Goal: Find specific page/section: Find specific page/section

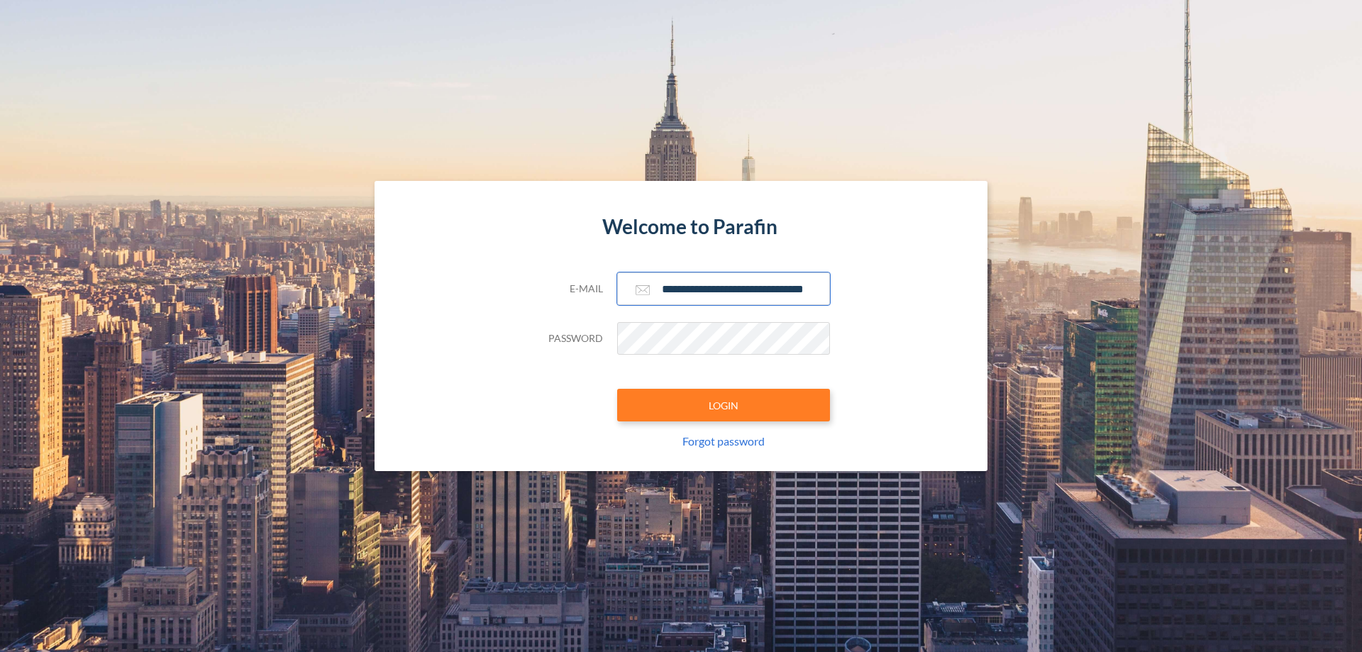
type input "**********"
click at [723, 405] on button "LOGIN" at bounding box center [723, 405] width 213 height 33
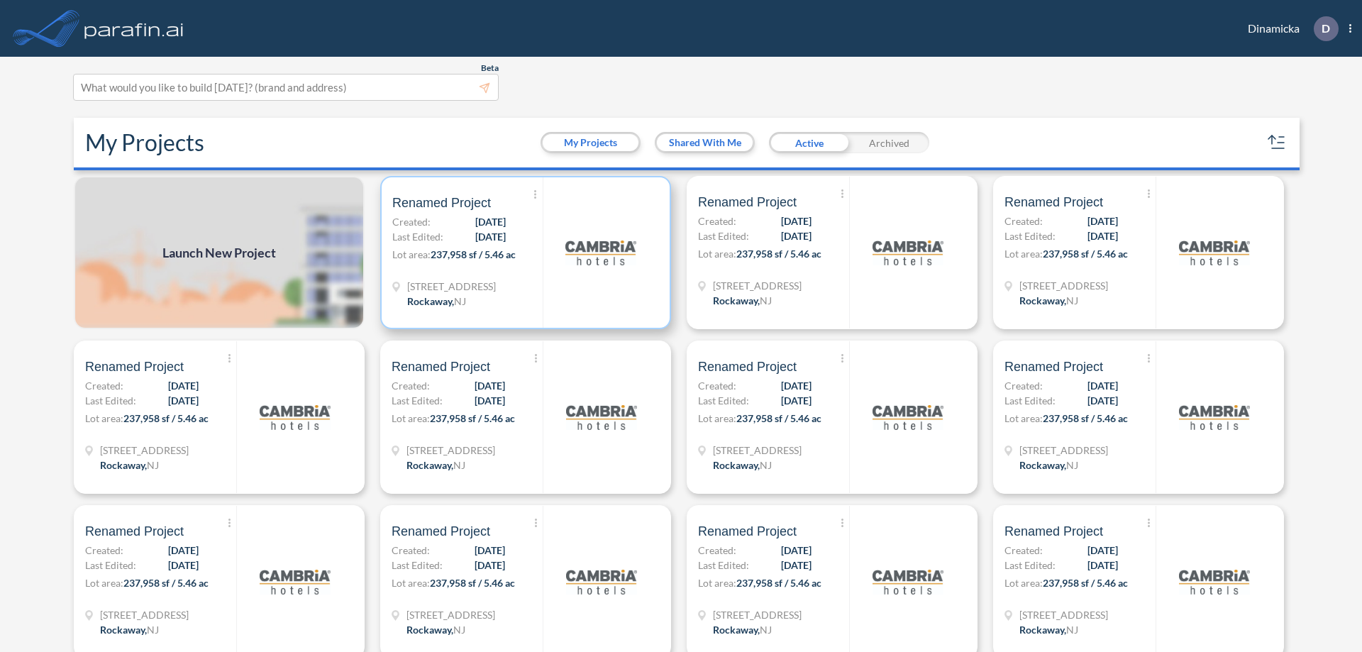
scroll to position [4, 0]
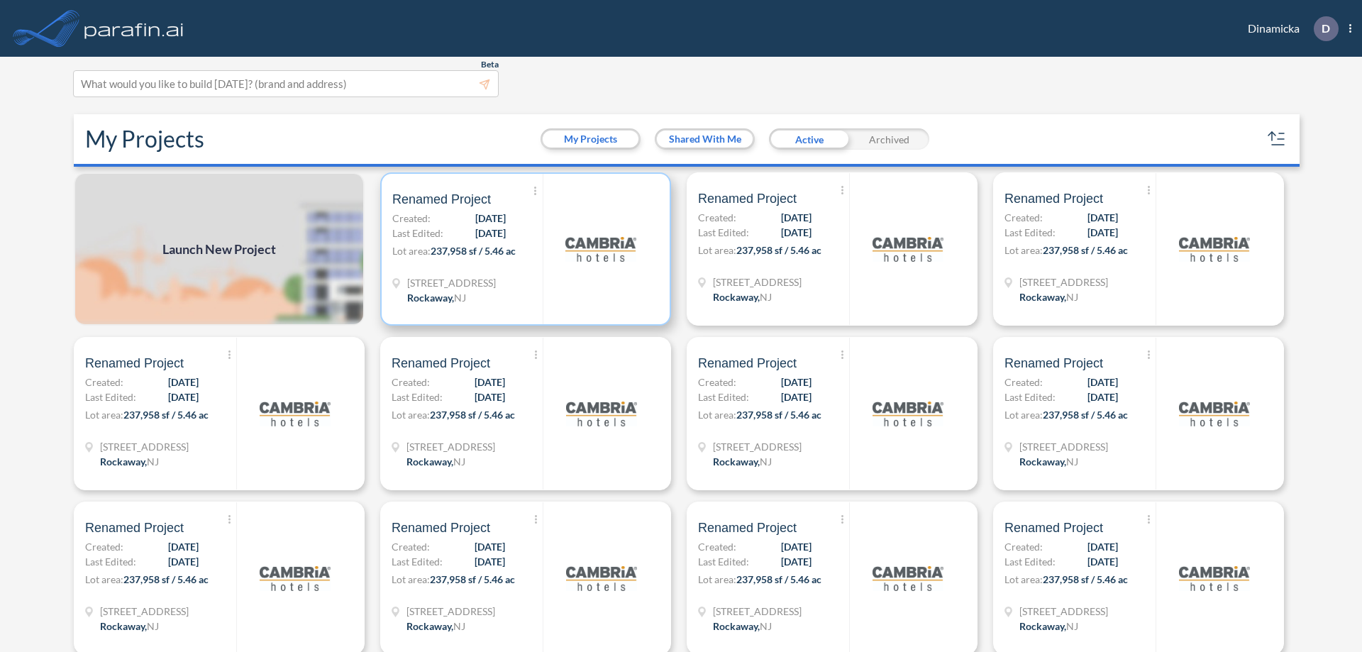
click at [523, 249] on p "Lot area: 237,958 sf / 5.46 ac" at bounding box center [467, 253] width 150 height 21
